Goal: Information Seeking & Learning: Learn about a topic

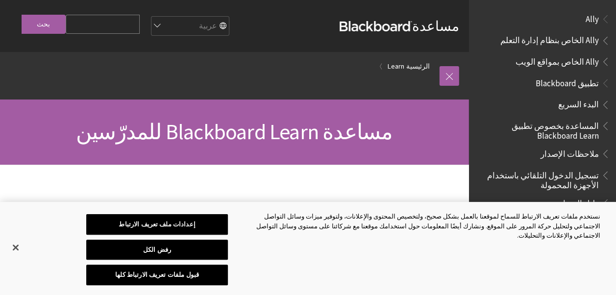
scroll to position [722, 0]
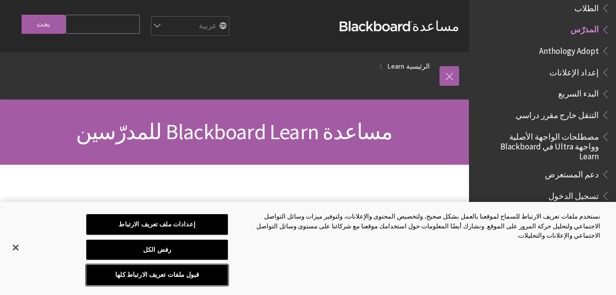
click at [175, 277] on button "قبول ملفات تعريف الارتباط كلها" at bounding box center [157, 275] width 142 height 21
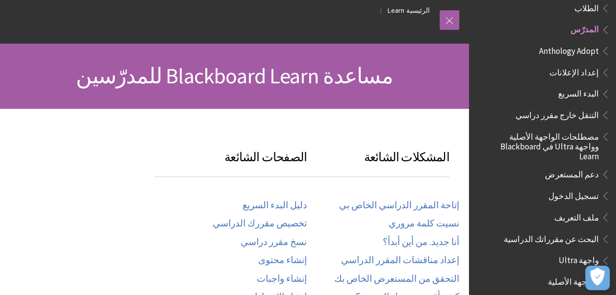
scroll to position [63, 0]
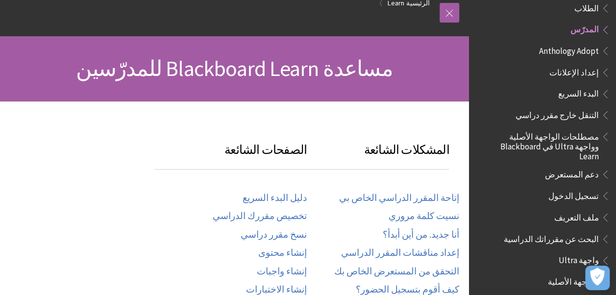
click at [572, 188] on span "تسجيل الدخول" at bounding box center [573, 194] width 50 height 13
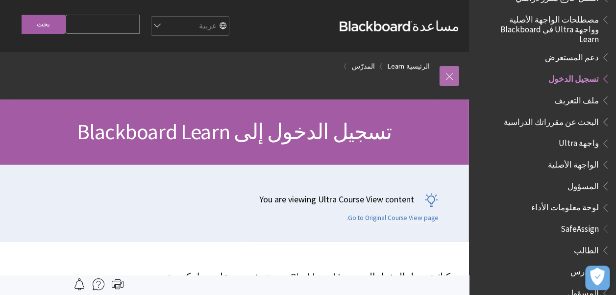
click at [450, 73] on link at bounding box center [449, 76] width 20 height 20
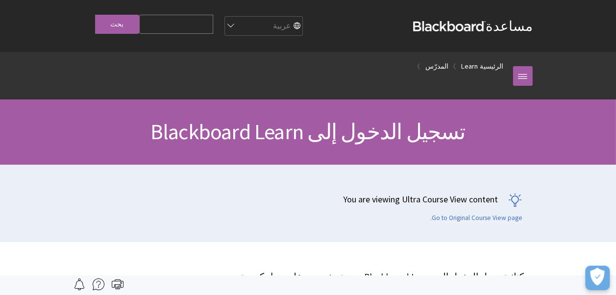
click at [485, 23] on strong "Blackboard" at bounding box center [449, 26] width 73 height 10
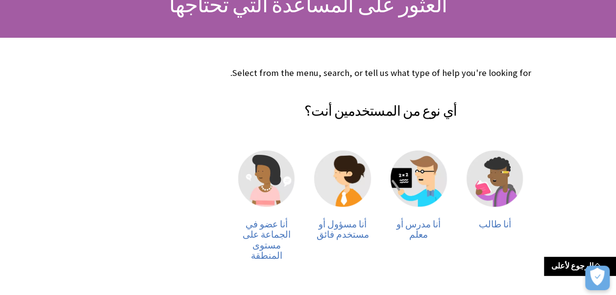
scroll to position [127, 0]
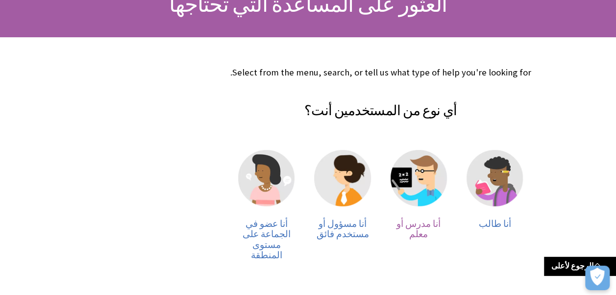
click at [418, 184] on img at bounding box center [418, 178] width 56 height 56
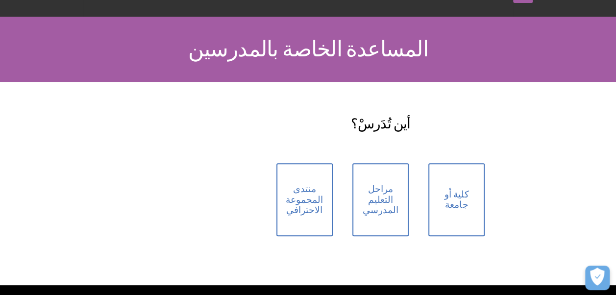
scroll to position [92, 0]
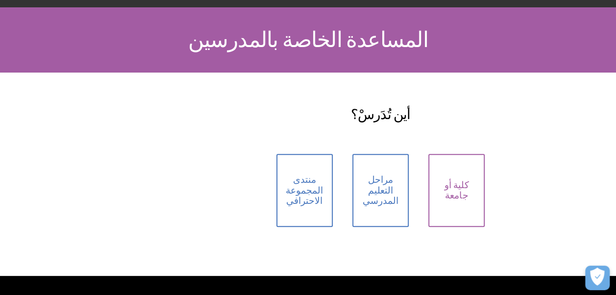
click at [458, 183] on link "كلية أو جامعة" at bounding box center [456, 190] width 56 height 73
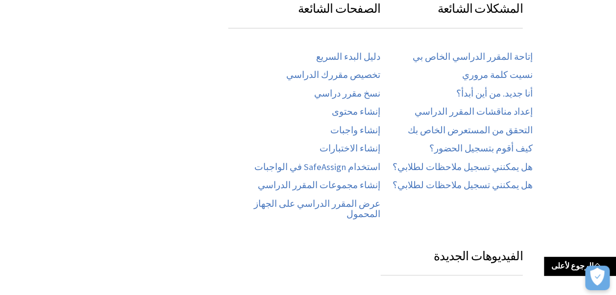
scroll to position [199, 0]
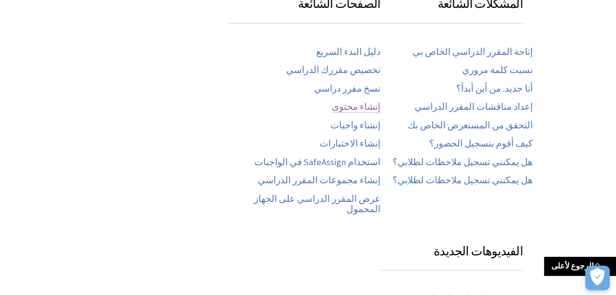
click at [366, 103] on link "إنشاء محتوى" at bounding box center [356, 106] width 49 height 11
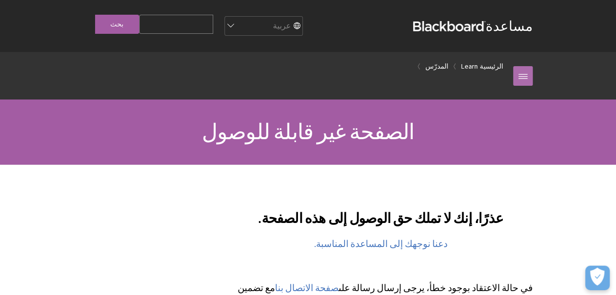
click at [530, 73] on link at bounding box center [523, 76] width 20 height 20
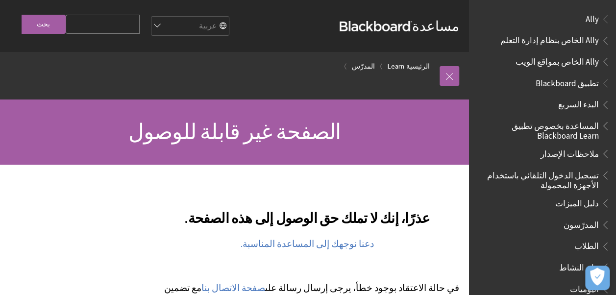
click at [586, 104] on span "البدء السريع" at bounding box center [578, 103] width 41 height 13
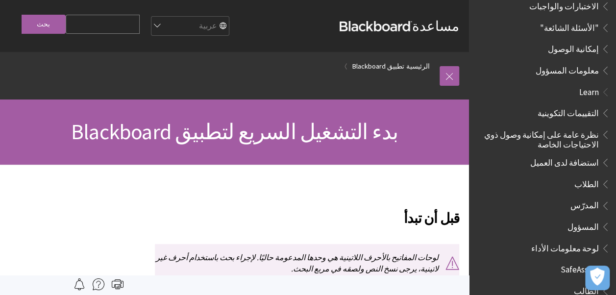
scroll to position [546, 0]
click at [593, 197] on span "المدرّس" at bounding box center [584, 203] width 28 height 13
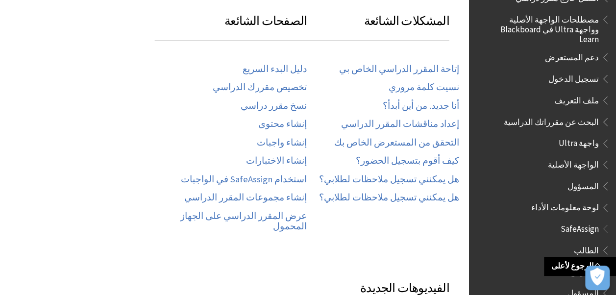
scroll to position [195, 0]
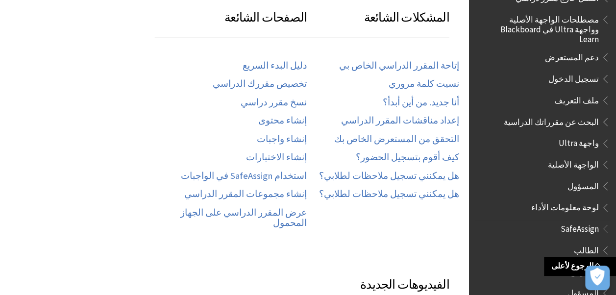
click at [604, 263] on span "Book outline for Blackboard SafeAssign" at bounding box center [604, 269] width 10 height 12
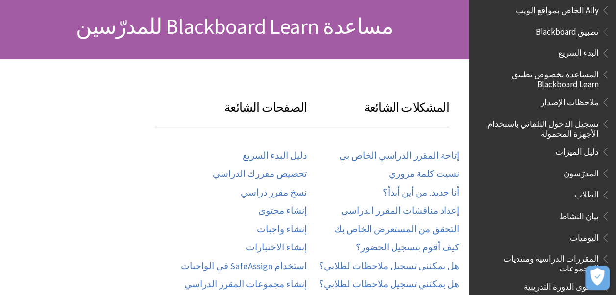
scroll to position [0, 0]
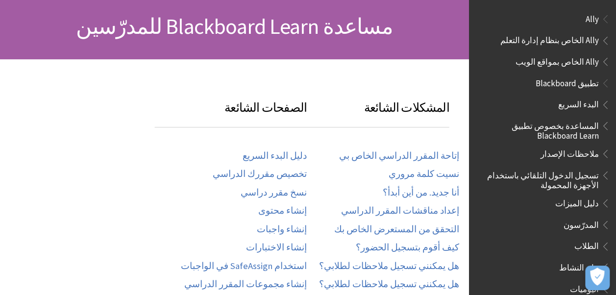
click at [601, 175] on span "Book outline for Blackboard App Help" at bounding box center [604, 173] width 10 height 12
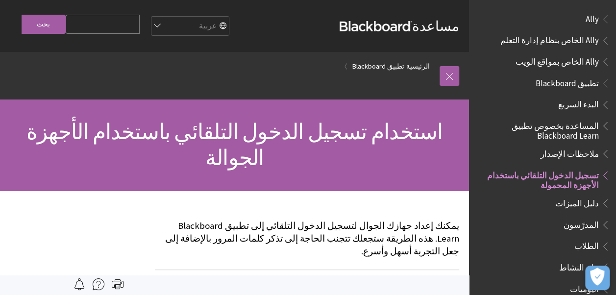
click at [587, 14] on span "Ally" at bounding box center [591, 17] width 13 height 13
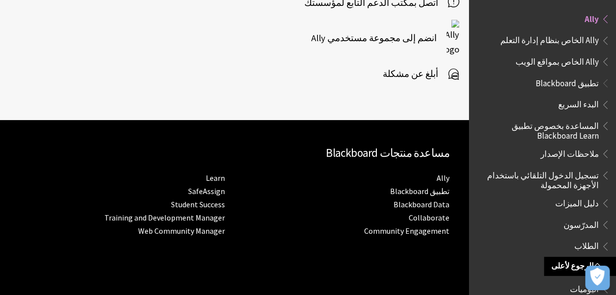
scroll to position [549, 0]
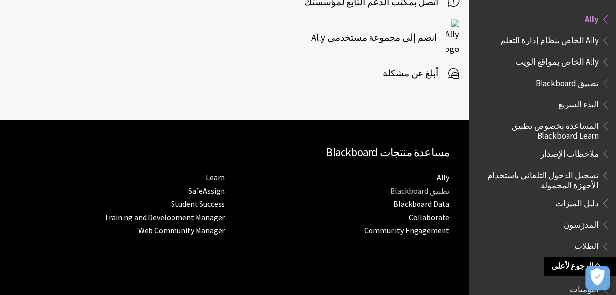
click at [421, 186] on link "تطبيق Blackboard" at bounding box center [419, 191] width 59 height 10
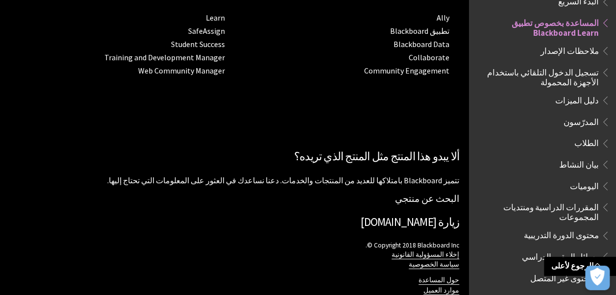
scroll to position [903, 0]
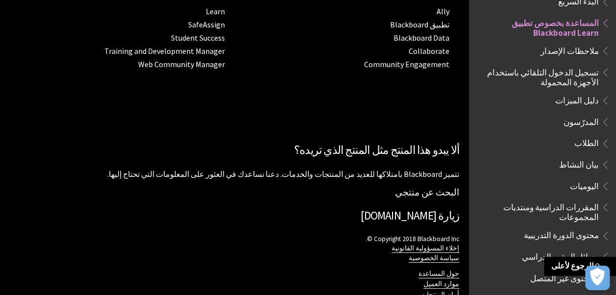
click at [417, 208] on link "زيارة [DOMAIN_NAME]" at bounding box center [410, 215] width 98 height 14
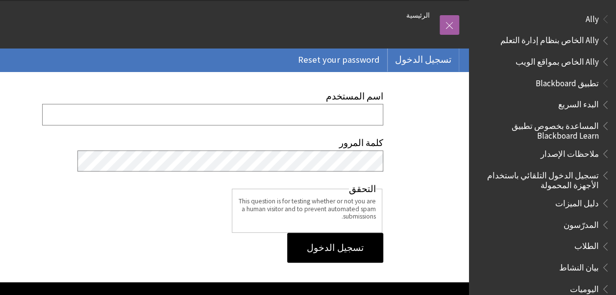
scroll to position [53, 0]
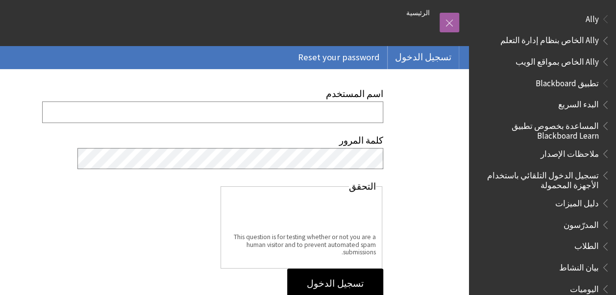
click at [353, 114] on input "اسم المستخدم" at bounding box center [212, 111] width 341 height 21
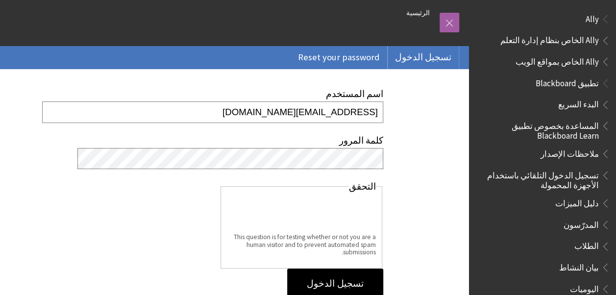
click at [351, 115] on input "amirah-h-alharti@hotmail.com" at bounding box center [212, 111] width 341 height 21
type input ".com"
click at [363, 113] on input ".com" at bounding box center [212, 111] width 341 height 21
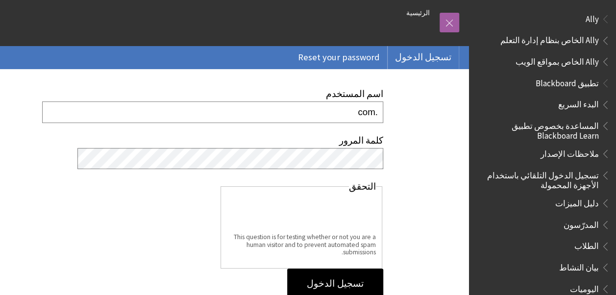
click at [363, 113] on input ".com" at bounding box center [212, 111] width 341 height 21
click at [363, 113] on input "اسم المستخدم" at bounding box center [212, 111] width 341 height 21
type input "Amirah.a@tvtc.gov.sa"
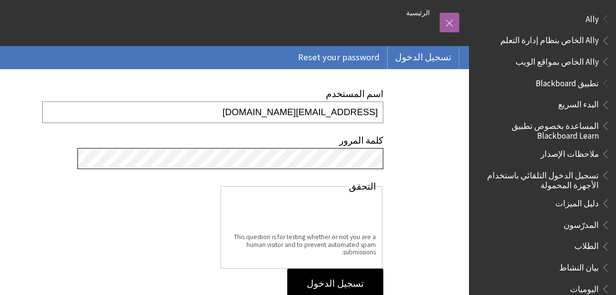
click at [287, 268] on input "تسجيل الدخول" at bounding box center [335, 283] width 96 height 30
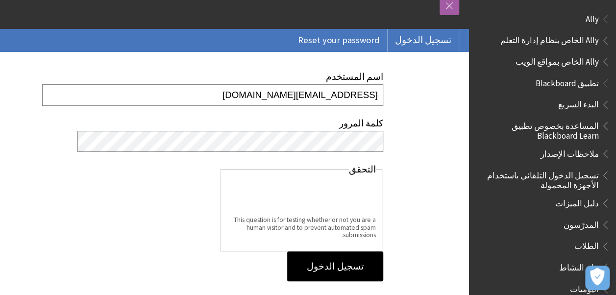
scroll to position [78, 0]
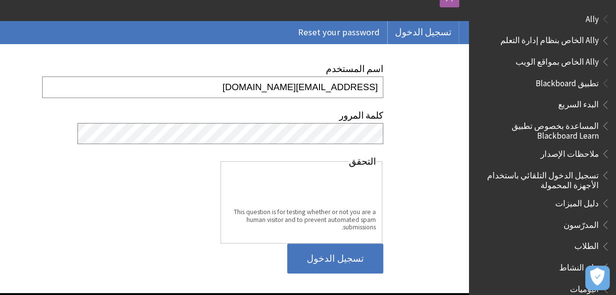
click at [344, 261] on input "تسجيل الدخول" at bounding box center [335, 258] width 96 height 30
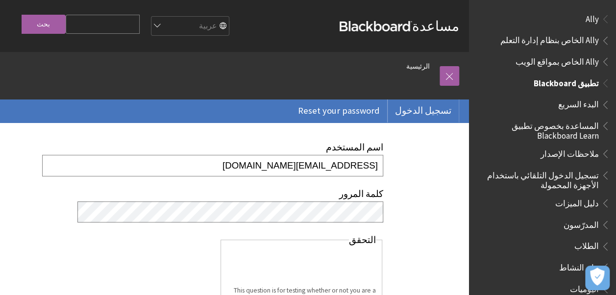
click at [580, 83] on span "تطبيق Blackboard" at bounding box center [566, 81] width 65 height 13
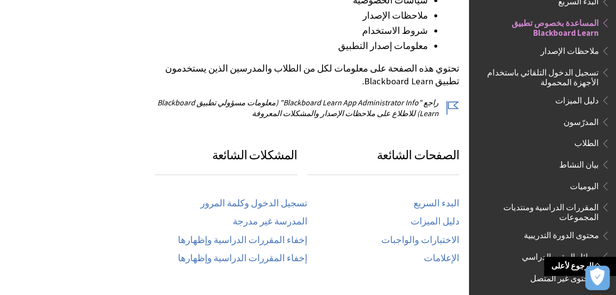
scroll to position [389, 0]
click at [435, 234] on link "الاختبارات والواجبات" at bounding box center [420, 239] width 78 height 11
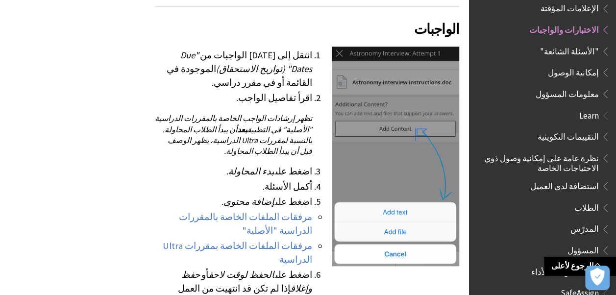
scroll to position [456, 0]
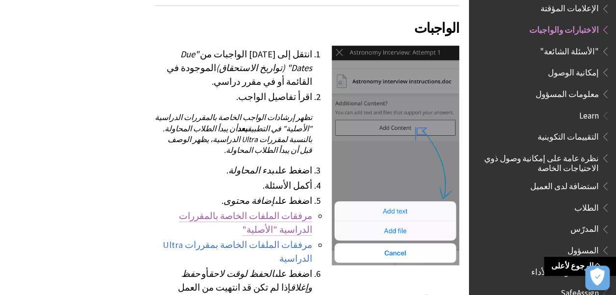
click at [268, 210] on link "مرفقات الملفات الخاصة بالمقررات الدراسية "الأصلية"" at bounding box center [245, 222] width 133 height 25
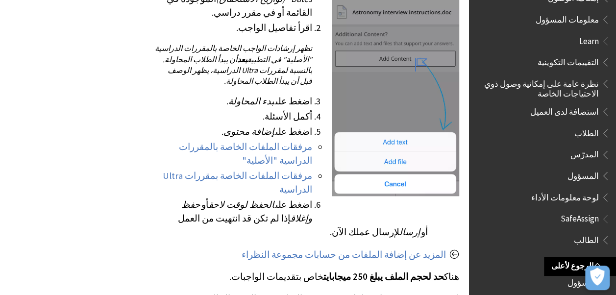
scroll to position [525, 0]
click at [596, 232] on span "الطالب" at bounding box center [586, 238] width 25 height 13
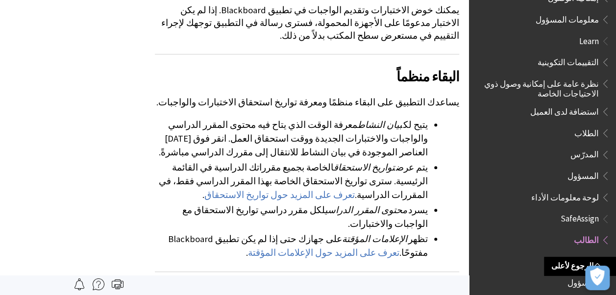
scroll to position [99, 0]
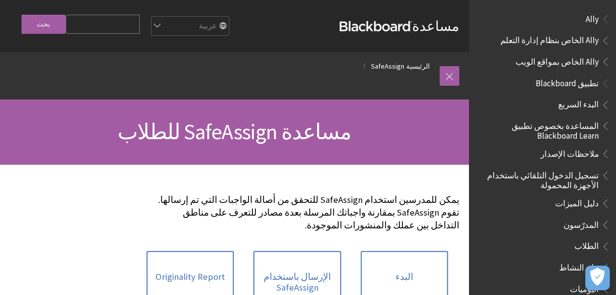
scroll to position [725, 0]
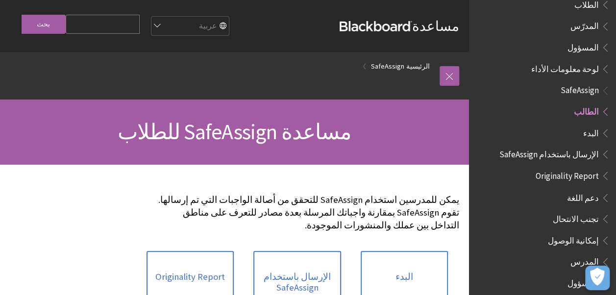
click at [400, 24] on strong "Blackboard" at bounding box center [376, 26] width 73 height 10
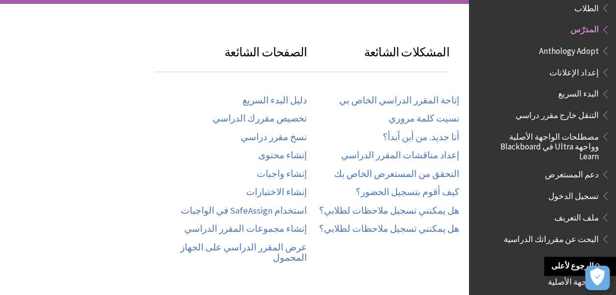
scroll to position [161, 0]
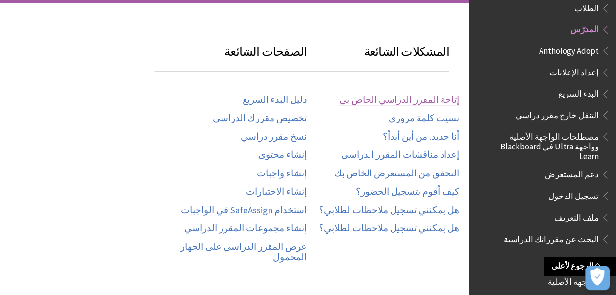
click at [441, 99] on link "إتاحة المقرر الدراسي الخاص بي" at bounding box center [399, 100] width 120 height 11
click at [295, 155] on link "إنشاء محتوى" at bounding box center [283, 154] width 49 height 11
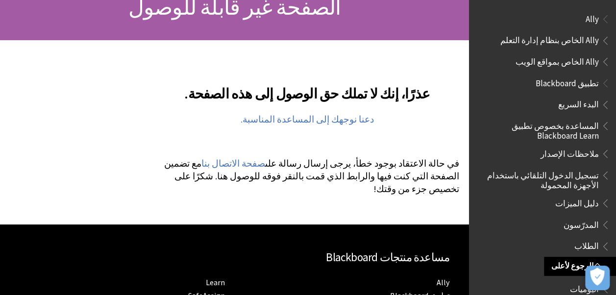
scroll to position [126, 0]
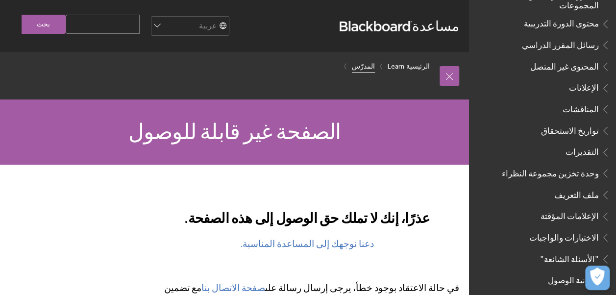
click at [374, 65] on link "المدرّس" at bounding box center [363, 66] width 23 height 12
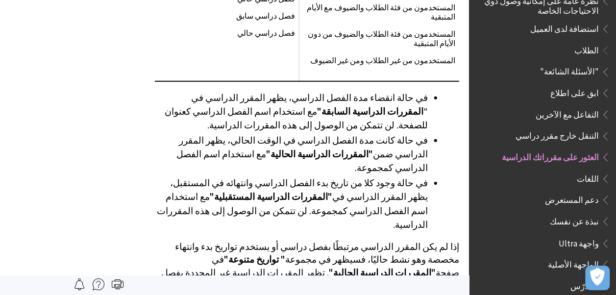
scroll to position [671, 0]
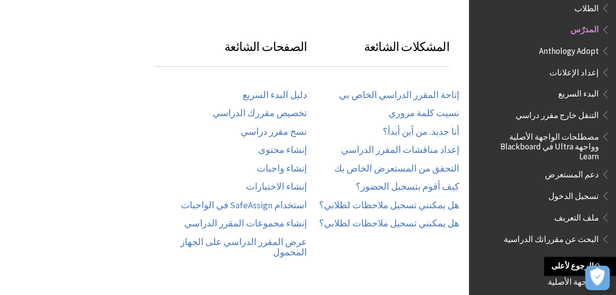
scroll to position [167, 0]
click at [290, 241] on link "عرض المقرر الدراسي على الجهاز المحمول" at bounding box center [231, 247] width 152 height 22
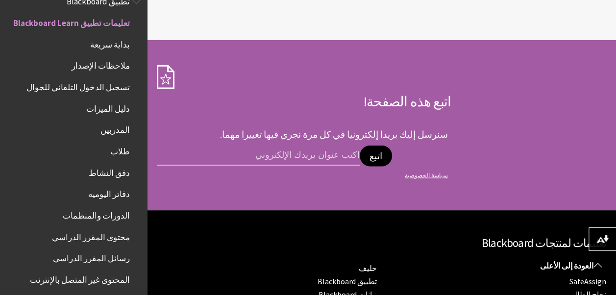
scroll to position [884, 0]
